Goal: Task Accomplishment & Management: Complete application form

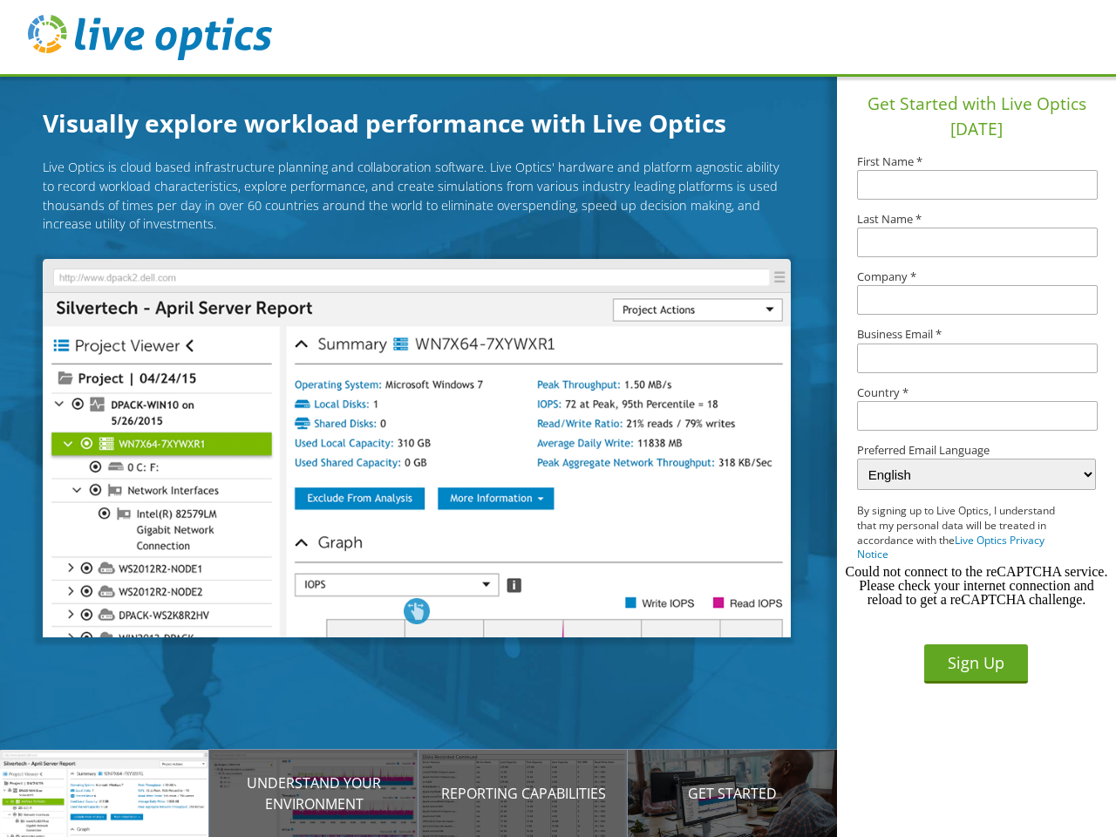
click at [430, 451] on img at bounding box center [416, 448] width 747 height 378
click at [105, 793] on p "Introducing Live Optics" at bounding box center [104, 793] width 209 height 21
click at [314, 793] on p "Understand your environment" at bounding box center [313, 793] width 209 height 42
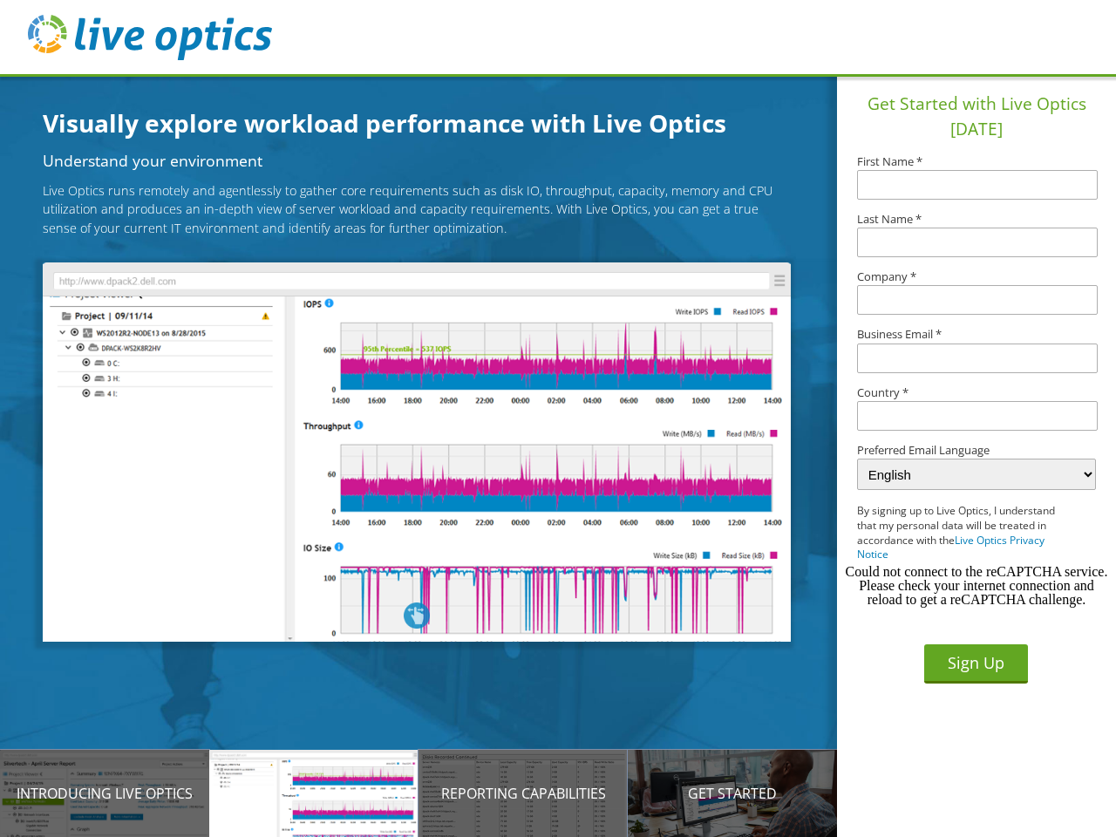
click at [523, 793] on p "Reporting Capabilities" at bounding box center [522, 793] width 209 height 21
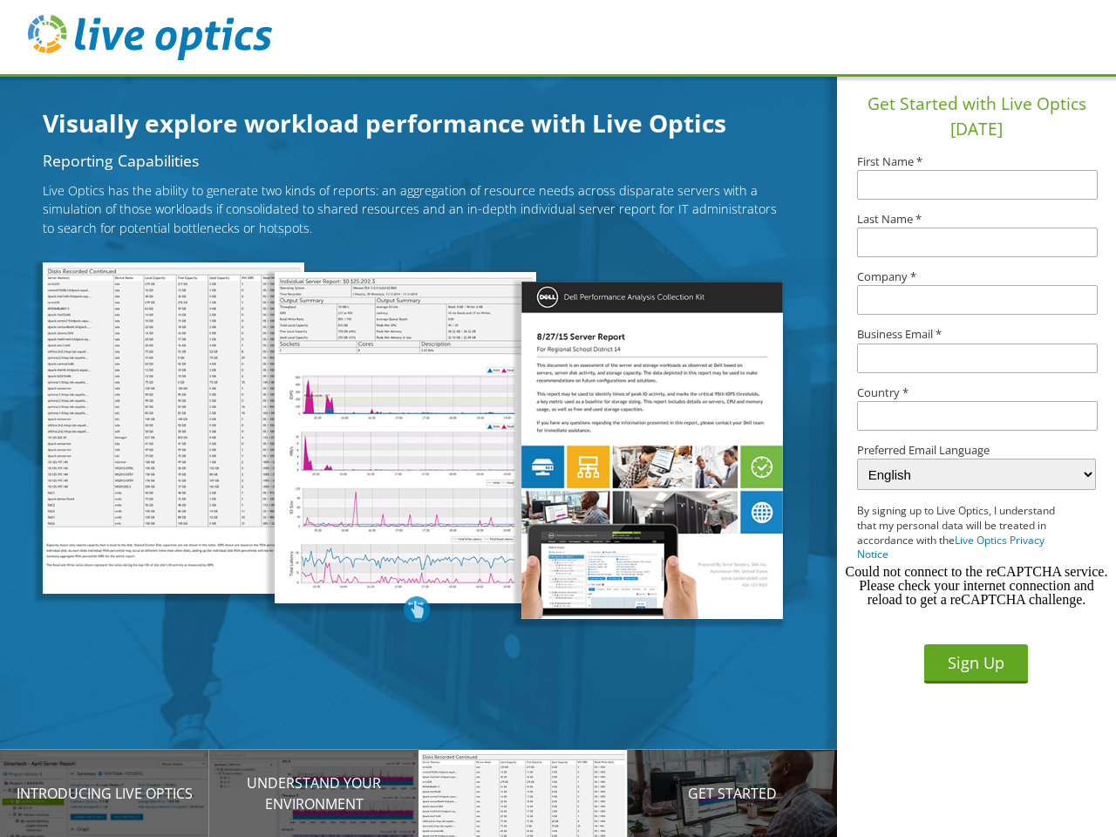
click at [732, 793] on p "Get Started" at bounding box center [732, 793] width 209 height 21
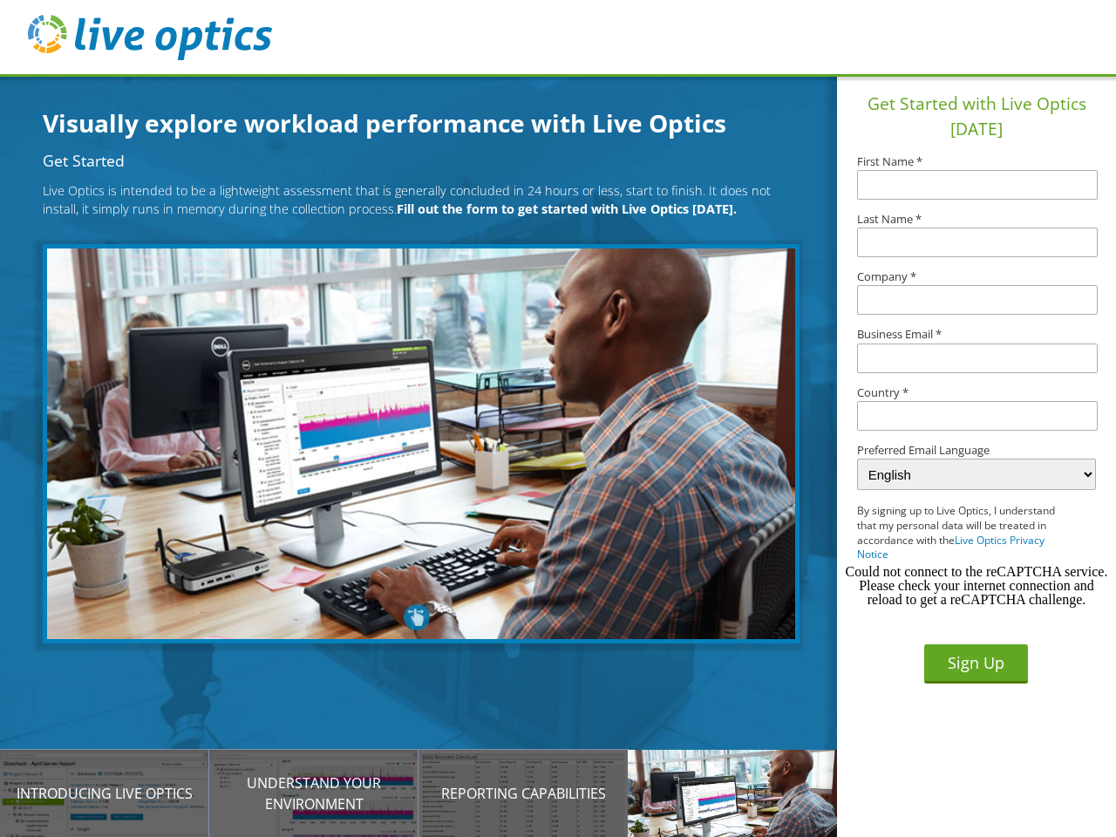
click at [977, 416] on input "text" at bounding box center [977, 416] width 241 height 30
click at [976, 663] on button "Sign Up" at bounding box center [976, 663] width 104 height 39
click at [976, 586] on div "Could not connect to the reCAPTCHA service. Please check your internet connecti…" at bounding box center [976, 586] width 265 height 42
